Goal: Task Accomplishment & Management: Use online tool/utility

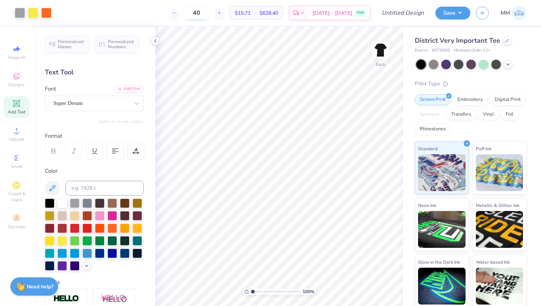
click at [211, 12] on input "40" at bounding box center [196, 12] width 29 height 13
type input "4"
type input "50"
click at [477, 100] on div "Embroidery" at bounding box center [470, 98] width 35 height 11
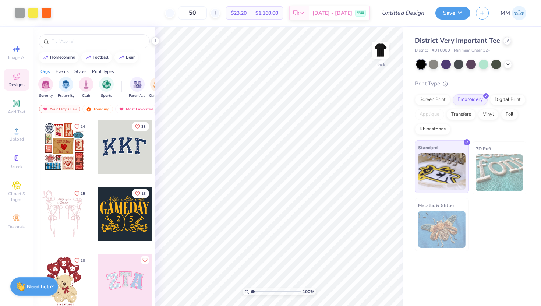
click at [446, 174] on img at bounding box center [441, 171] width 47 height 37
click at [507, 67] on div at bounding box center [508, 64] width 8 height 8
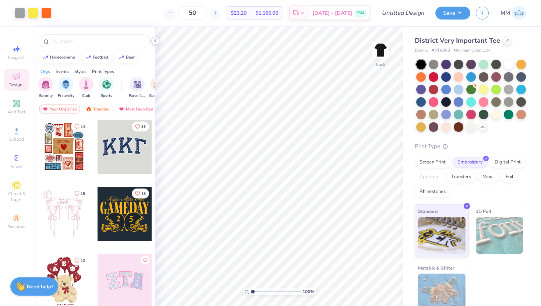
click at [157, 42] on icon at bounding box center [155, 41] width 6 height 6
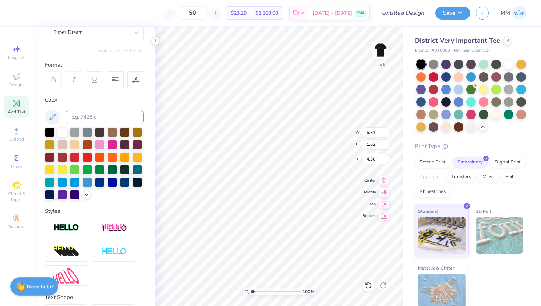
scroll to position [75, 0]
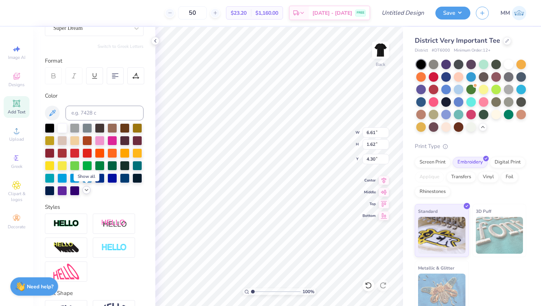
click at [84, 191] on icon at bounding box center [87, 190] width 6 height 6
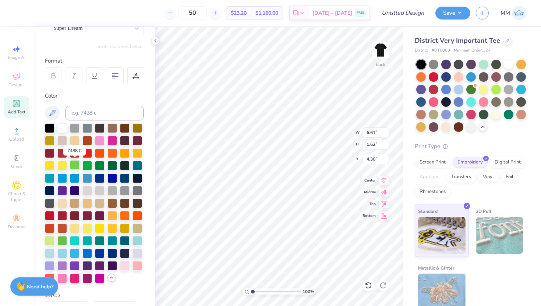
click at [77, 165] on div at bounding box center [75, 165] width 10 height 10
click at [90, 162] on div at bounding box center [87, 166] width 10 height 10
type input "9.79"
click at [114, 166] on div at bounding box center [112, 165] width 10 height 10
type input "9.80"
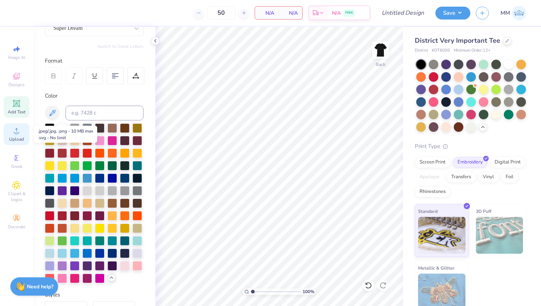
click at [14, 137] on span "Upload" at bounding box center [16, 139] width 15 height 6
click at [17, 138] on span "Upload" at bounding box center [16, 139] width 15 height 6
click at [392, 26] on div "50 N/A Per Item N/A Total Est. Delivery N/A FREE Design Title Save MM Image AI …" at bounding box center [270, 153] width 541 height 306
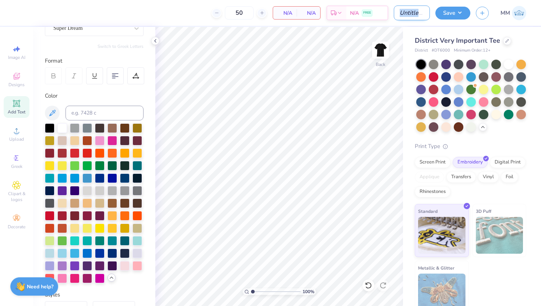
click at [411, 13] on input "Design Title" at bounding box center [412, 13] width 36 height 15
click at [400, 10] on input "Design Title" at bounding box center [412, 13] width 36 height 15
click at [524, 37] on div "District Very Important Tee" at bounding box center [470, 41] width 111 height 10
click at [5, 146] on div "Image AI Designs Add Text Upload Greek Clipart & logos Decorate" at bounding box center [17, 137] width 26 height 191
click at [15, 135] on div "Upload" at bounding box center [17, 134] width 26 height 22
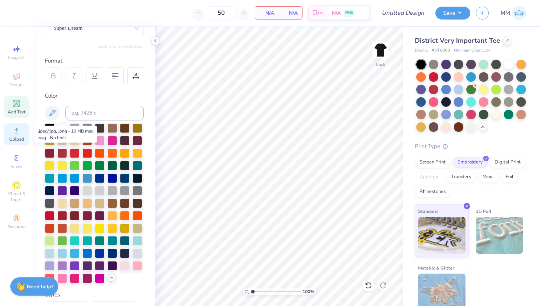
click at [15, 138] on span "Upload" at bounding box center [16, 139] width 15 height 6
click at [14, 134] on icon at bounding box center [16, 130] width 9 height 9
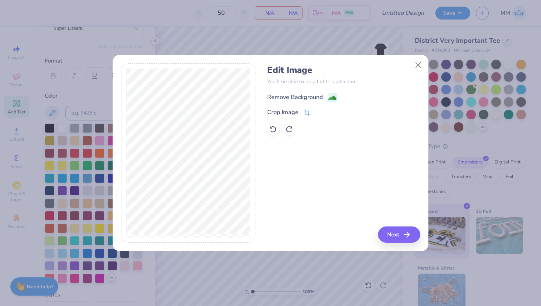
click at [321, 96] on div "Remove Background" at bounding box center [295, 97] width 56 height 9
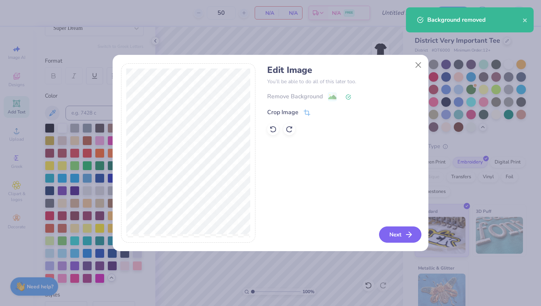
click at [410, 237] on icon "button" at bounding box center [408, 234] width 9 height 9
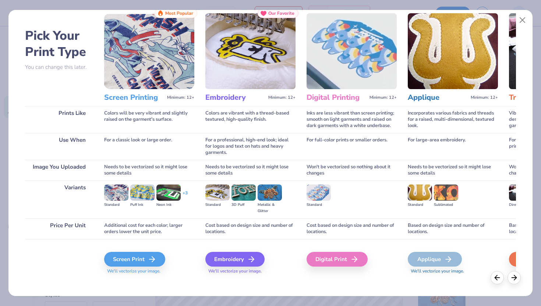
scroll to position [24, 0]
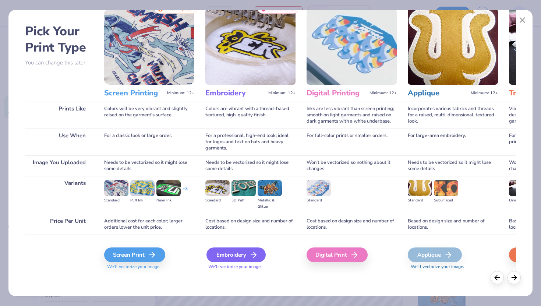
click at [235, 255] on div "Embroidery" at bounding box center [235, 254] width 59 height 15
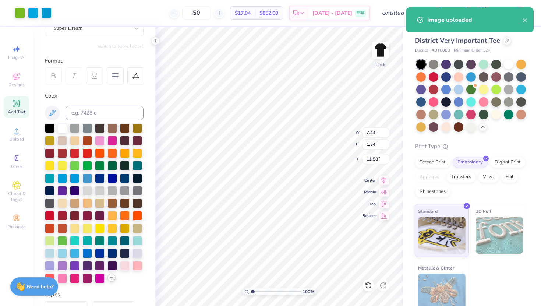
type input "5.51"
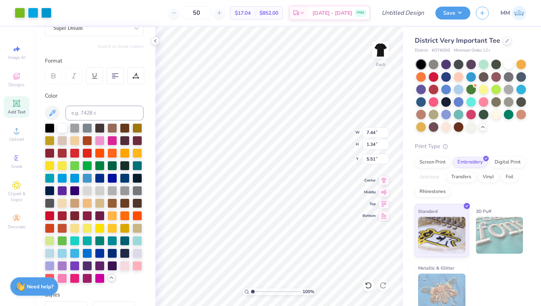
type input "2.56"
type input "11.68"
type input "2.11"
type input "3.00"
type input "6.94"
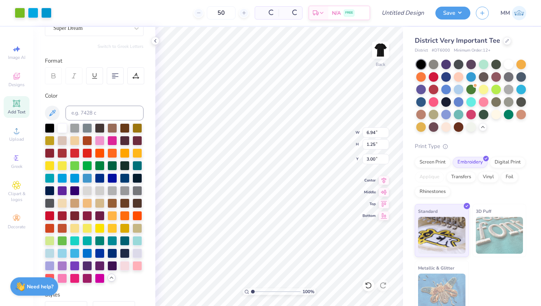
type input "1.25"
click at [211, 14] on input "50" at bounding box center [196, 12] width 29 height 13
type input "5"
type input "40"
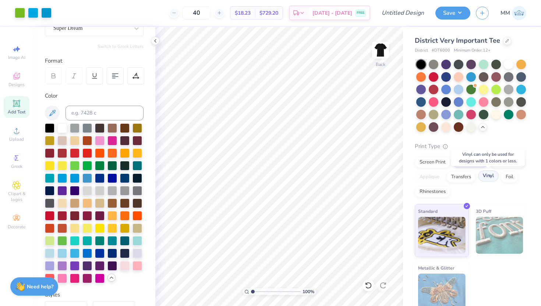
click at [492, 180] on div "Vinyl" at bounding box center [488, 175] width 21 height 11
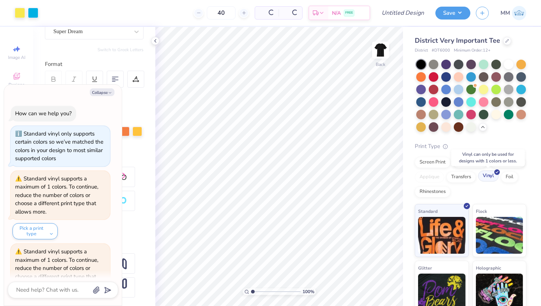
scroll to position [984, 0]
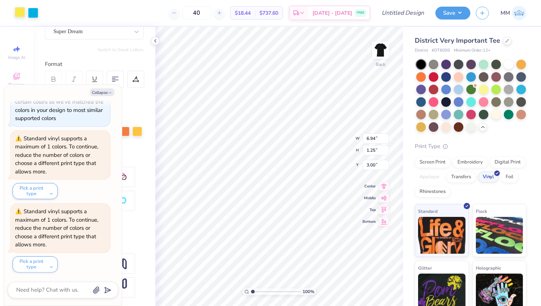
click at [16, 9] on div at bounding box center [20, 12] width 10 height 10
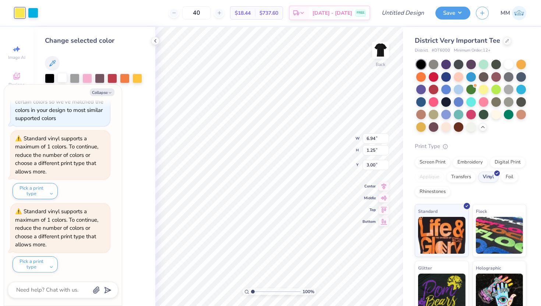
click at [61, 77] on div at bounding box center [62, 78] width 10 height 10
click at [21, 13] on div at bounding box center [20, 13] width 10 height 10
click at [34, 10] on div at bounding box center [33, 12] width 10 height 10
click at [59, 75] on div at bounding box center [62, 78] width 10 height 10
click at [130, 173] on div "Change selected color" at bounding box center [94, 166] width 122 height 279
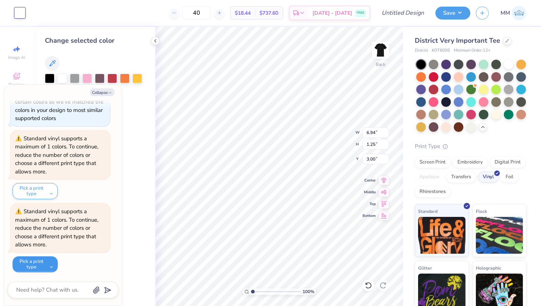
click at [45, 270] on button "Pick a print type" at bounding box center [35, 264] width 45 height 16
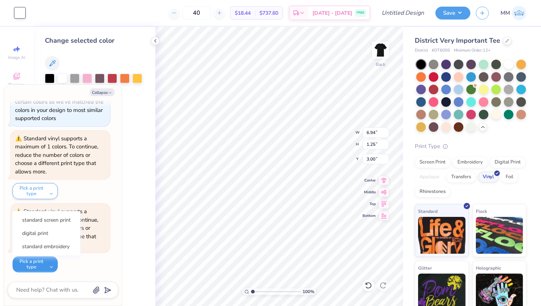
click at [45, 266] on button "Pick a print type" at bounding box center [35, 264] width 45 height 16
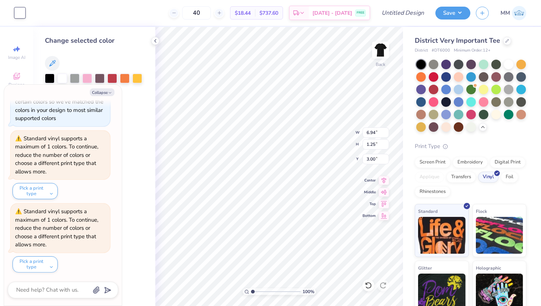
click at [95, 195] on div "Standard vinyl supports a maximum of 1 colors. To continue, reduce the number o…" at bounding box center [60, 165] width 99 height 69
click at [103, 91] on button "Collapse" at bounding box center [102, 92] width 25 height 8
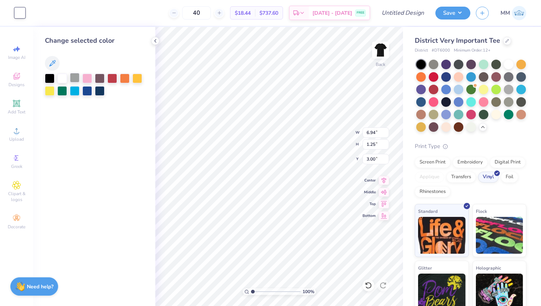
click at [76, 78] on div at bounding box center [75, 78] width 10 height 10
click at [62, 79] on div at bounding box center [62, 78] width 10 height 10
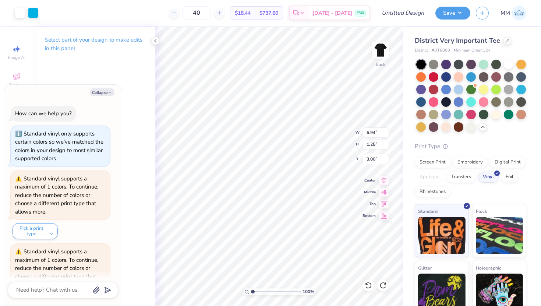
scroll to position [1057, 0]
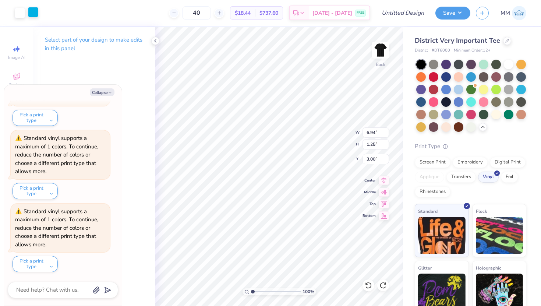
click at [32, 11] on div at bounding box center [33, 12] width 10 height 10
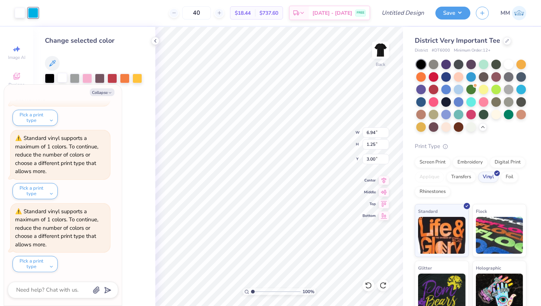
click at [60, 79] on div at bounding box center [62, 78] width 10 height 10
type textarea "x"
type input "13.33"
type input "2.41"
type textarea "x"
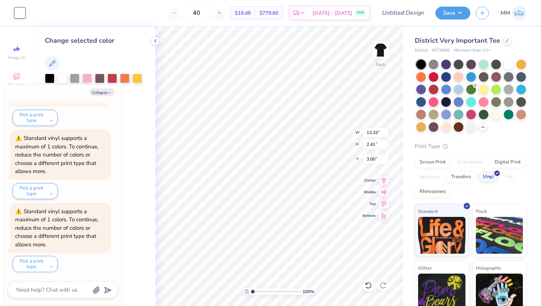
type input "5.86"
type input "1.06"
type textarea "x"
type input "13.33"
type input "2.41"
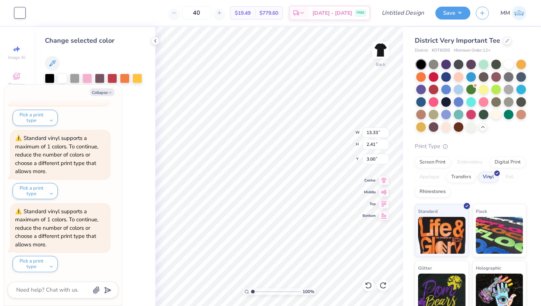
type textarea "x"
type input "6.94"
type input "1.25"
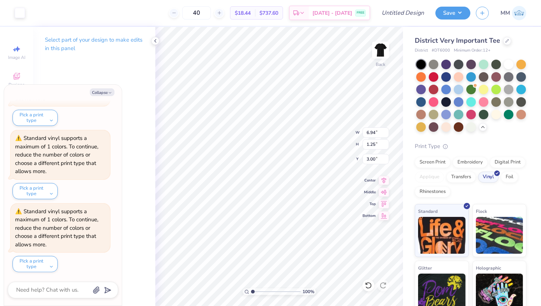
type textarea "x"
type input "7.84"
click at [24, 13] on div at bounding box center [20, 12] width 10 height 10
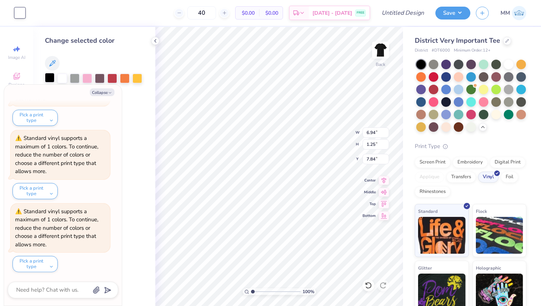
click at [52, 76] on div at bounding box center [50, 78] width 10 height 10
click at [81, 77] on div at bounding box center [94, 85] width 99 height 22
click at [76, 77] on div at bounding box center [75, 78] width 10 height 10
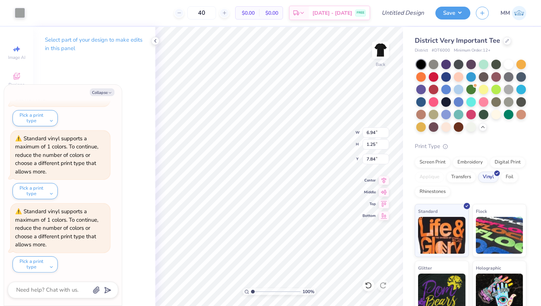
type textarea "x"
type input "4.59"
type textarea "x"
type input "4.79"
click at [98, 93] on button "Collapse" at bounding box center [102, 92] width 25 height 8
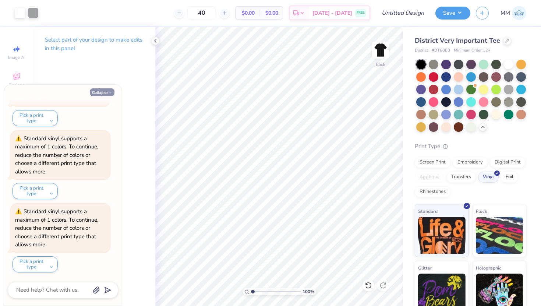
type textarea "x"
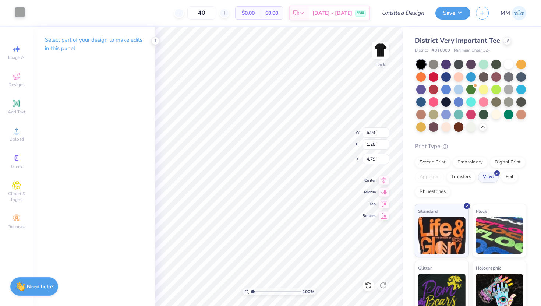
click at [21, 17] on div at bounding box center [20, 12] width 10 height 10
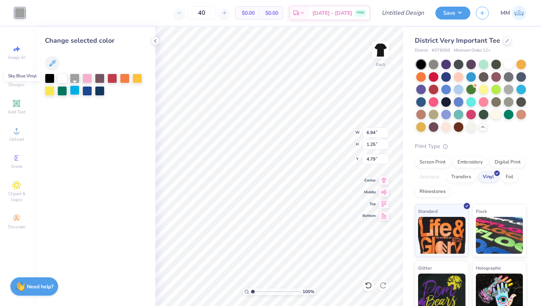
click at [77, 90] on div at bounding box center [75, 90] width 10 height 10
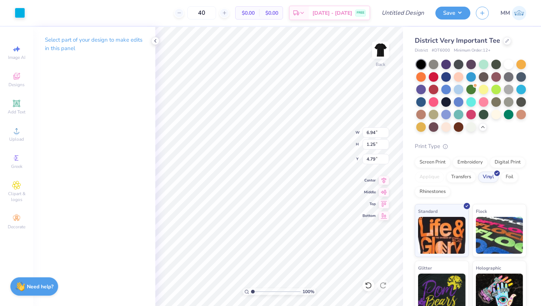
type input "4.81"
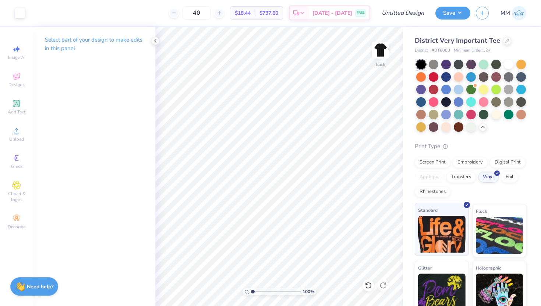
scroll to position [8, 0]
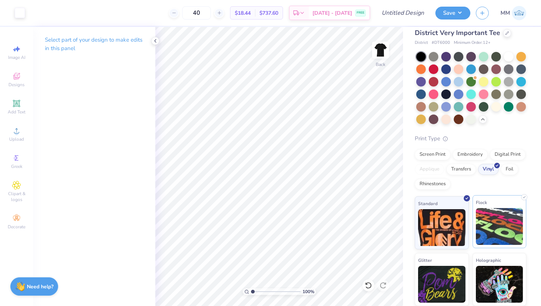
click at [500, 224] on img at bounding box center [499, 226] width 47 height 37
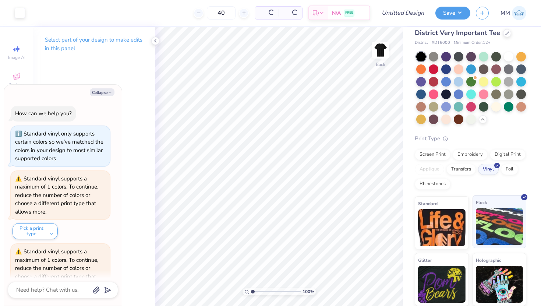
scroll to position [1175, 0]
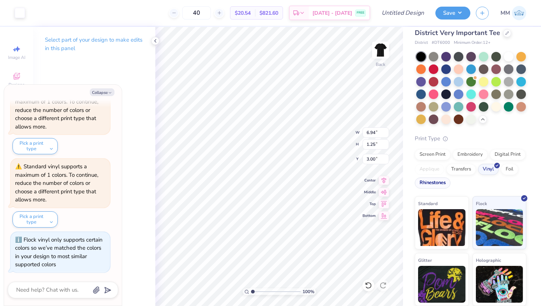
type textarea "x"
type input "5.05"
type textarea "x"
type input "6.05"
type textarea "x"
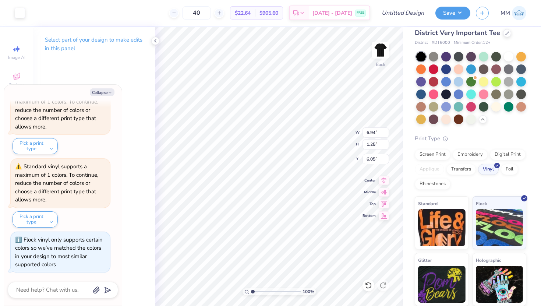
type input "5.30"
type textarea "x"
type input "5.58"
click at [110, 93] on icon "button" at bounding box center [110, 93] width 4 height 4
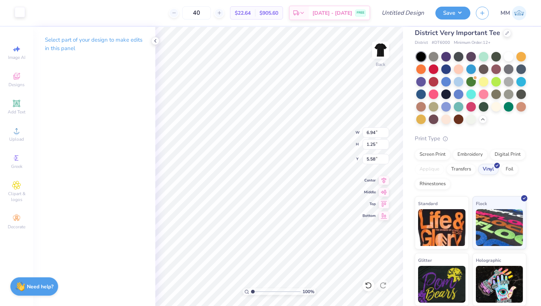
click at [18, 14] on div at bounding box center [20, 12] width 10 height 10
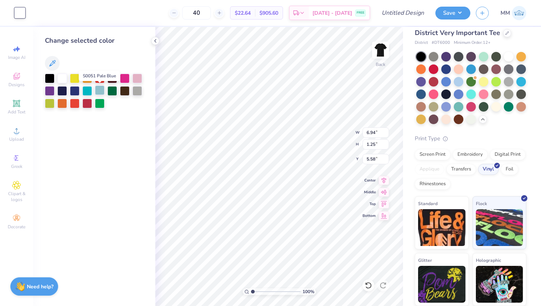
click at [99, 94] on div at bounding box center [100, 90] width 10 height 10
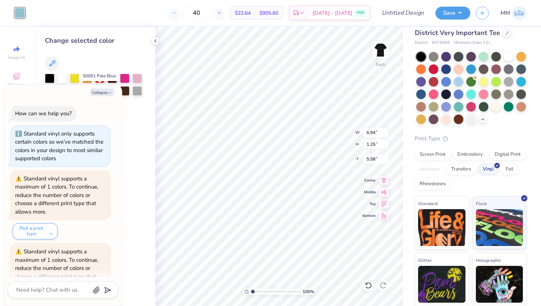
scroll to position [1248, 0]
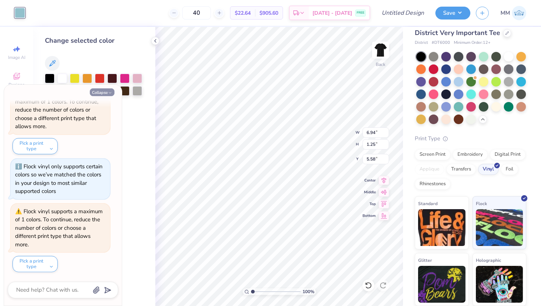
click at [107, 90] on button "Collapse" at bounding box center [102, 92] width 25 height 8
type textarea "x"
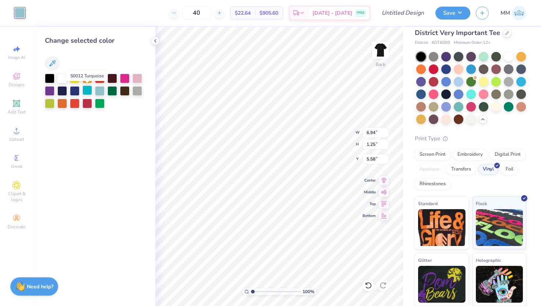
click at [83, 93] on div at bounding box center [87, 90] width 10 height 10
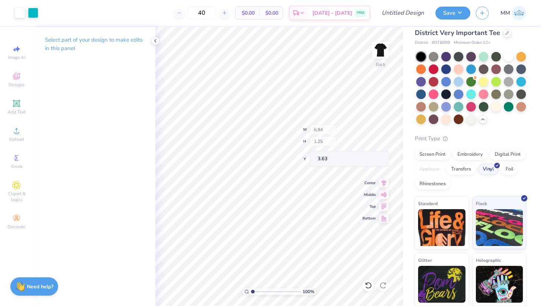
type input "5.61"
type input "4.70"
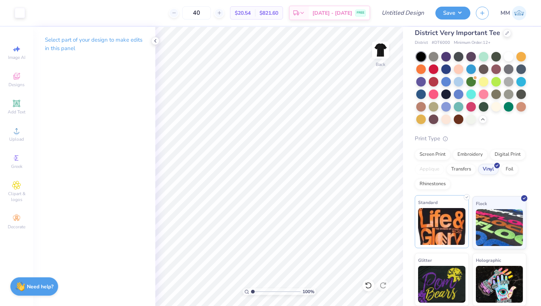
click at [449, 218] on img at bounding box center [441, 226] width 47 height 37
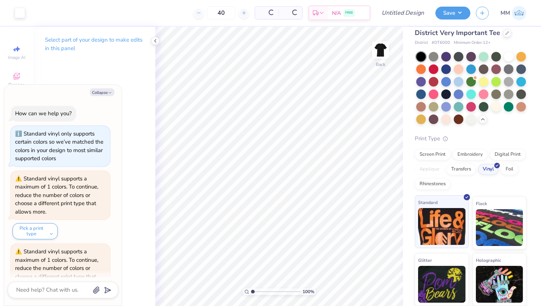
scroll to position [1293, 0]
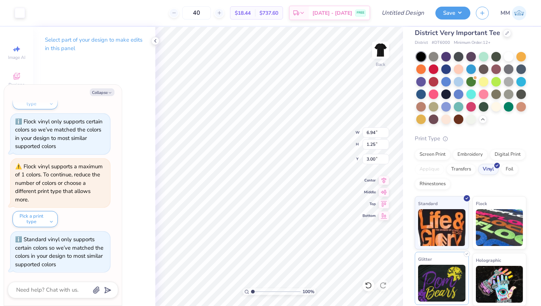
click at [432, 276] on img at bounding box center [441, 283] width 47 height 37
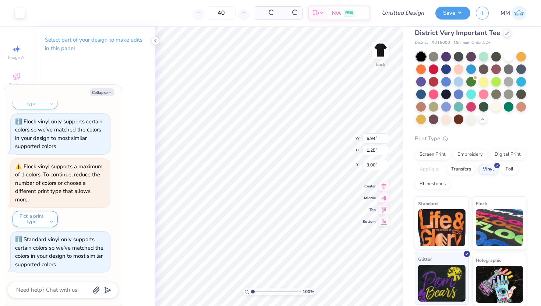
scroll to position [1338, 0]
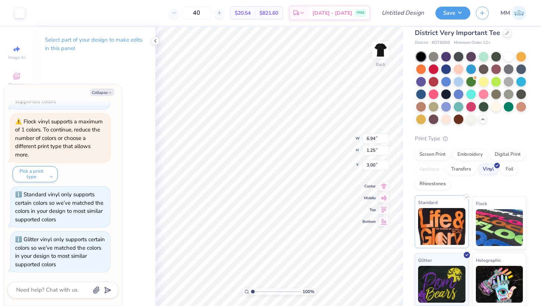
click at [432, 226] on img at bounding box center [441, 226] width 47 height 37
type textarea "x"
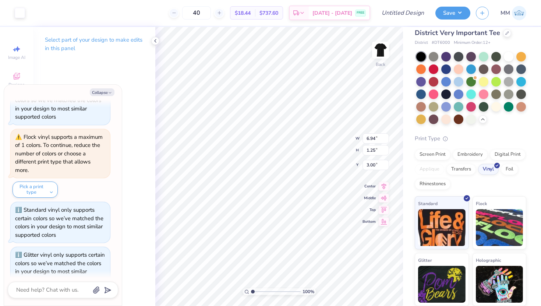
scroll to position [1382, 0]
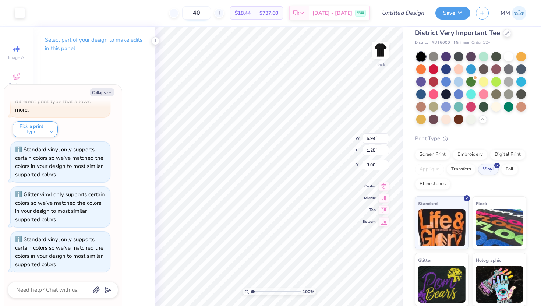
click at [211, 13] on input "40" at bounding box center [196, 12] width 29 height 13
type input "4"
type input "50"
type textarea "x"
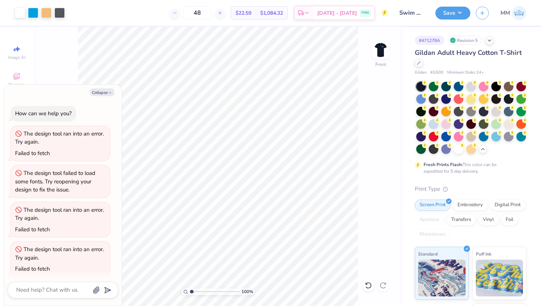
scroll to position [391, 0]
